Goal: Obtain resource: Obtain resource

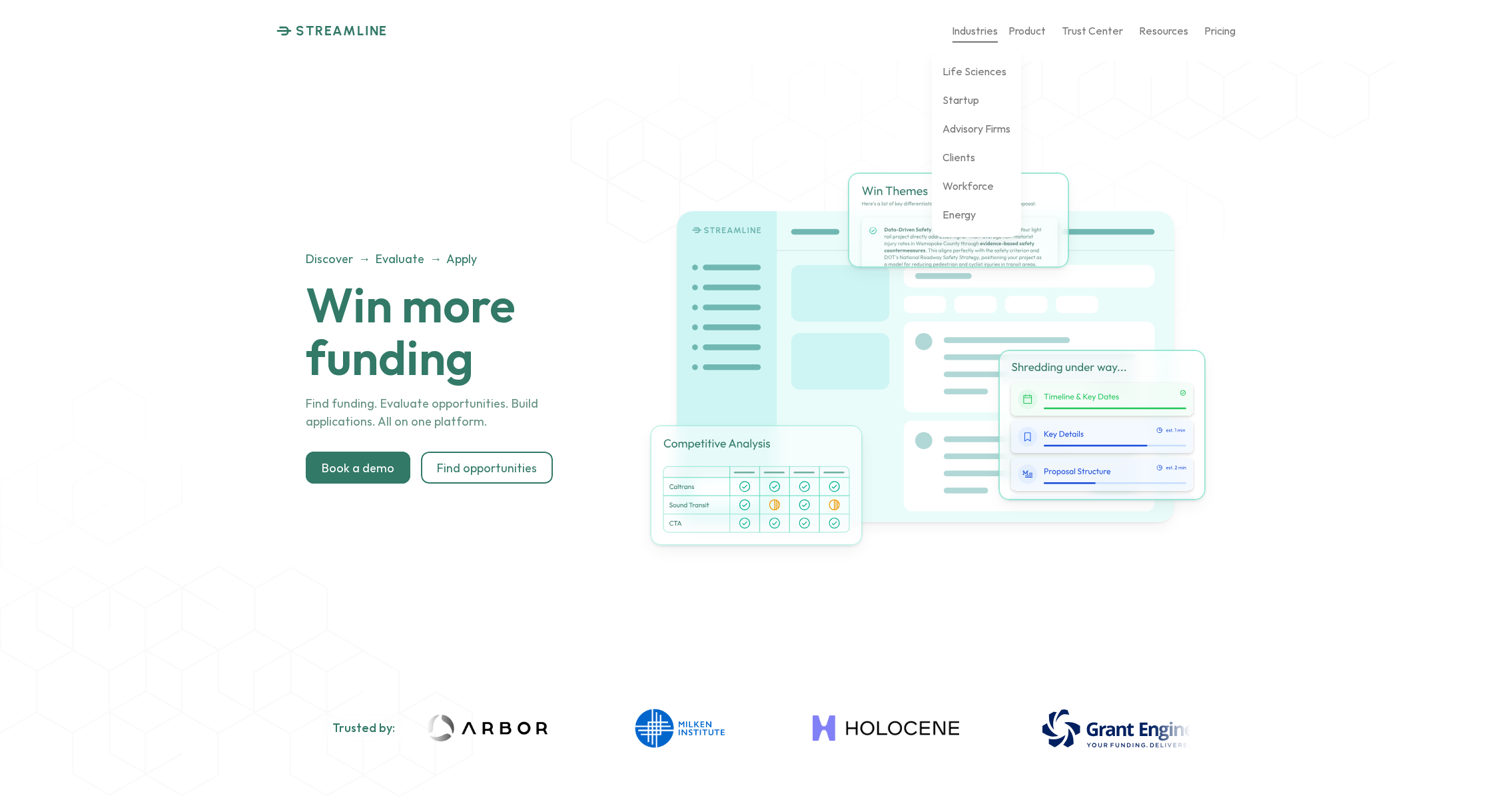
click at [990, 31] on p "Industries" at bounding box center [975, 30] width 46 height 12
click at [479, 471] on p "Find opportunities" at bounding box center [487, 467] width 100 height 15
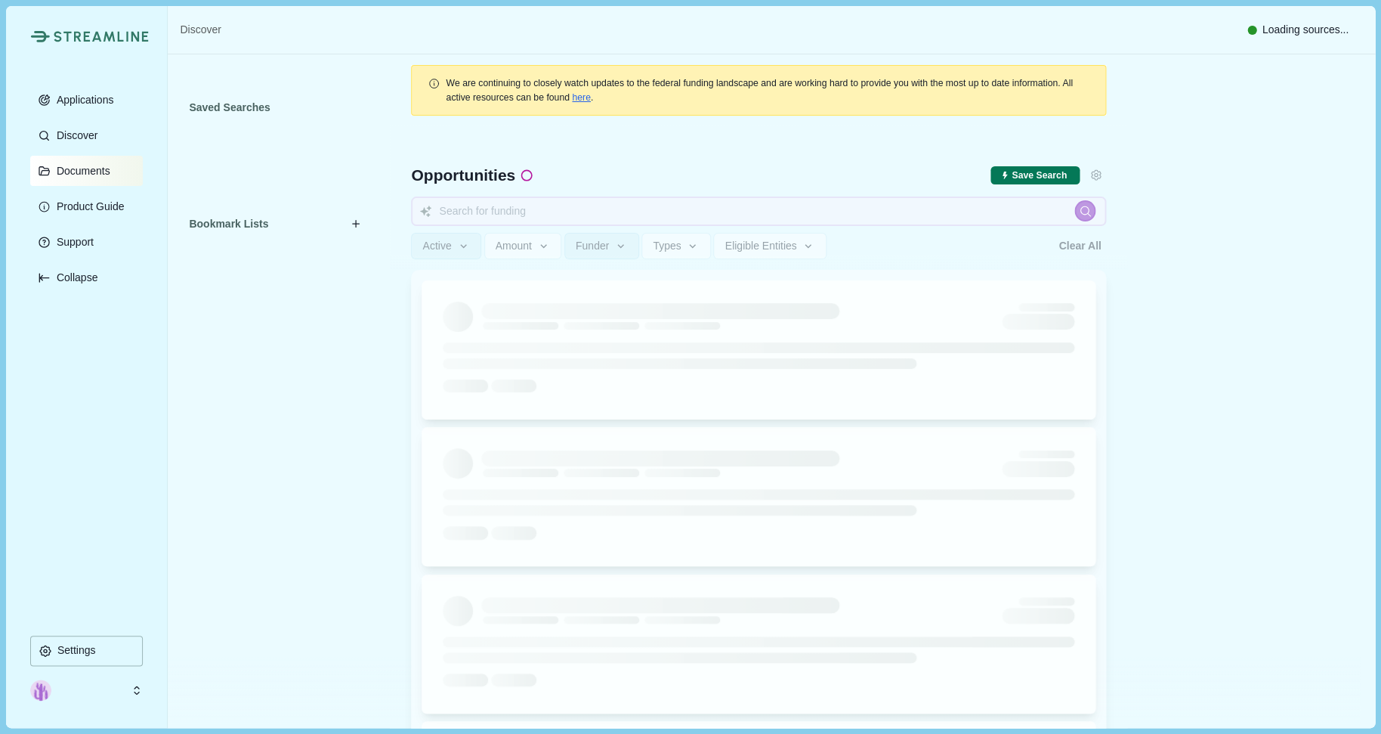
click at [98, 173] on p "Documents" at bounding box center [80, 171] width 59 height 13
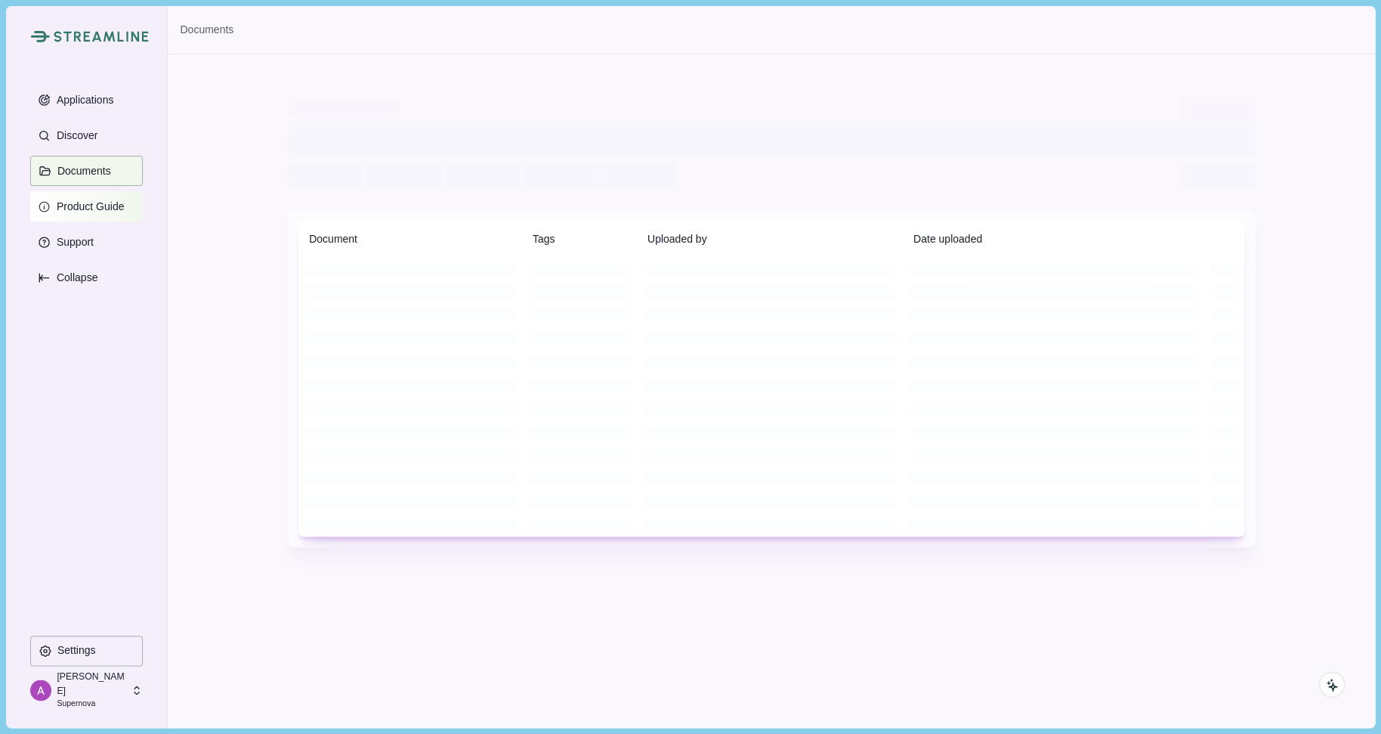
click at [94, 199] on button "Product Guide" at bounding box center [86, 206] width 113 height 30
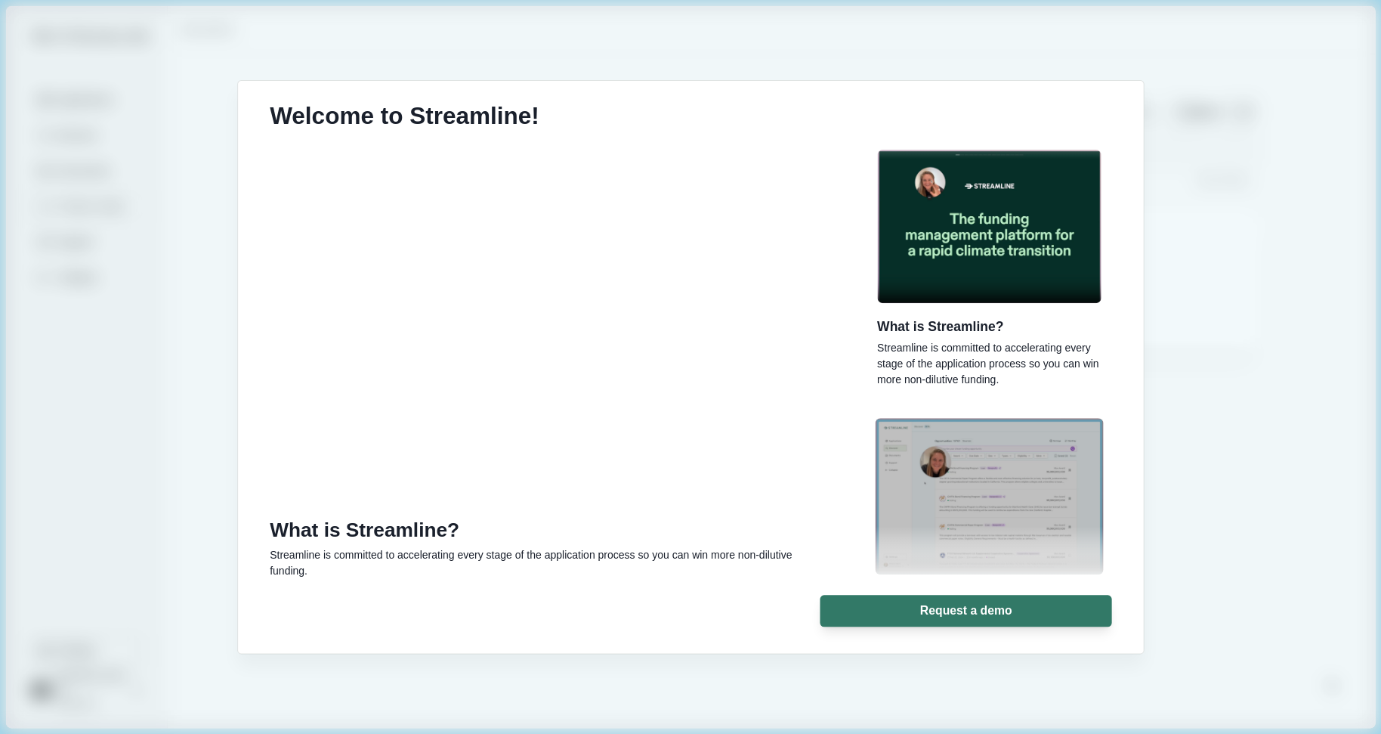
click at [991, 499] on img "button" at bounding box center [989, 496] width 228 height 156
